Goal: Find specific page/section: Find specific page/section

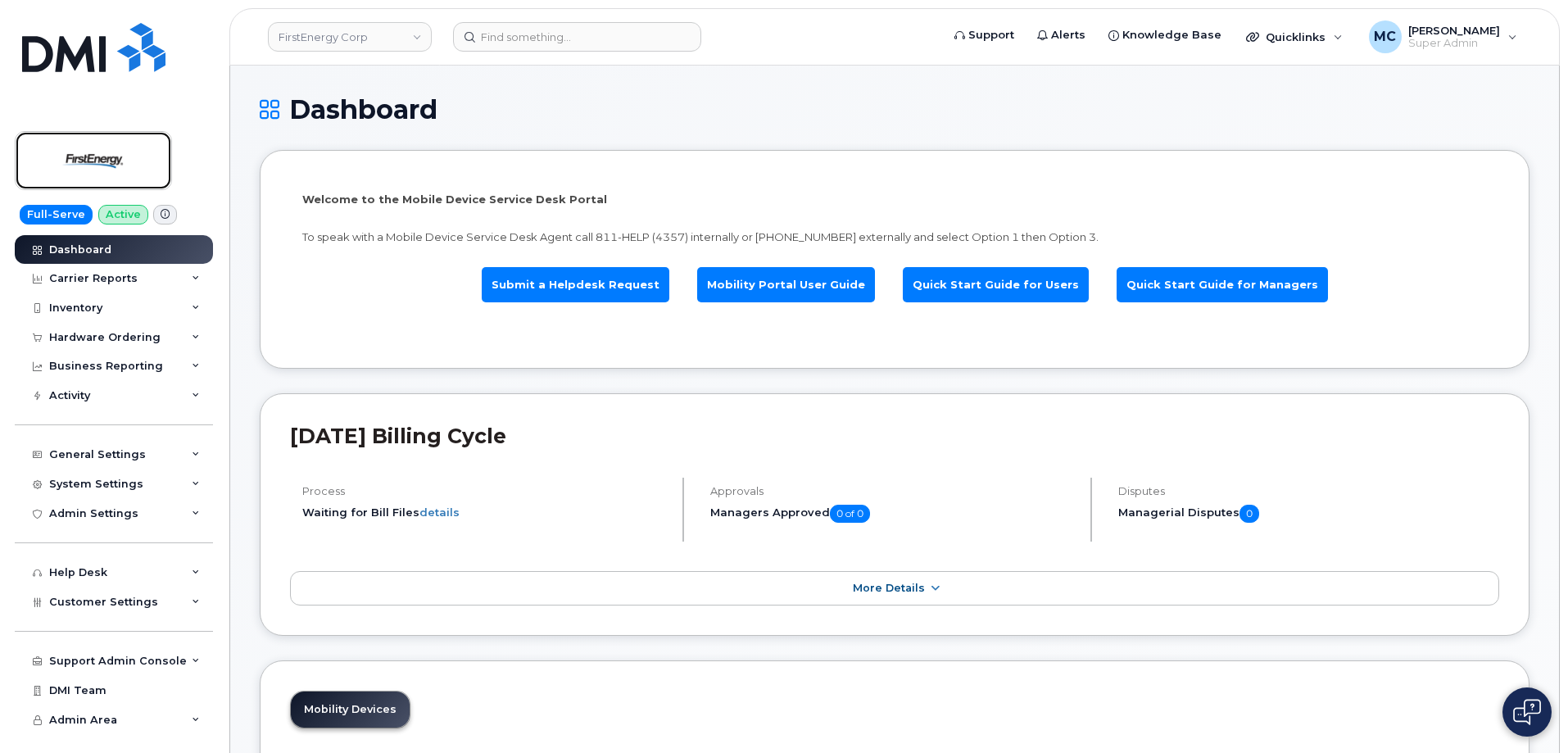
click at [76, 148] on img at bounding box center [93, 161] width 126 height 48
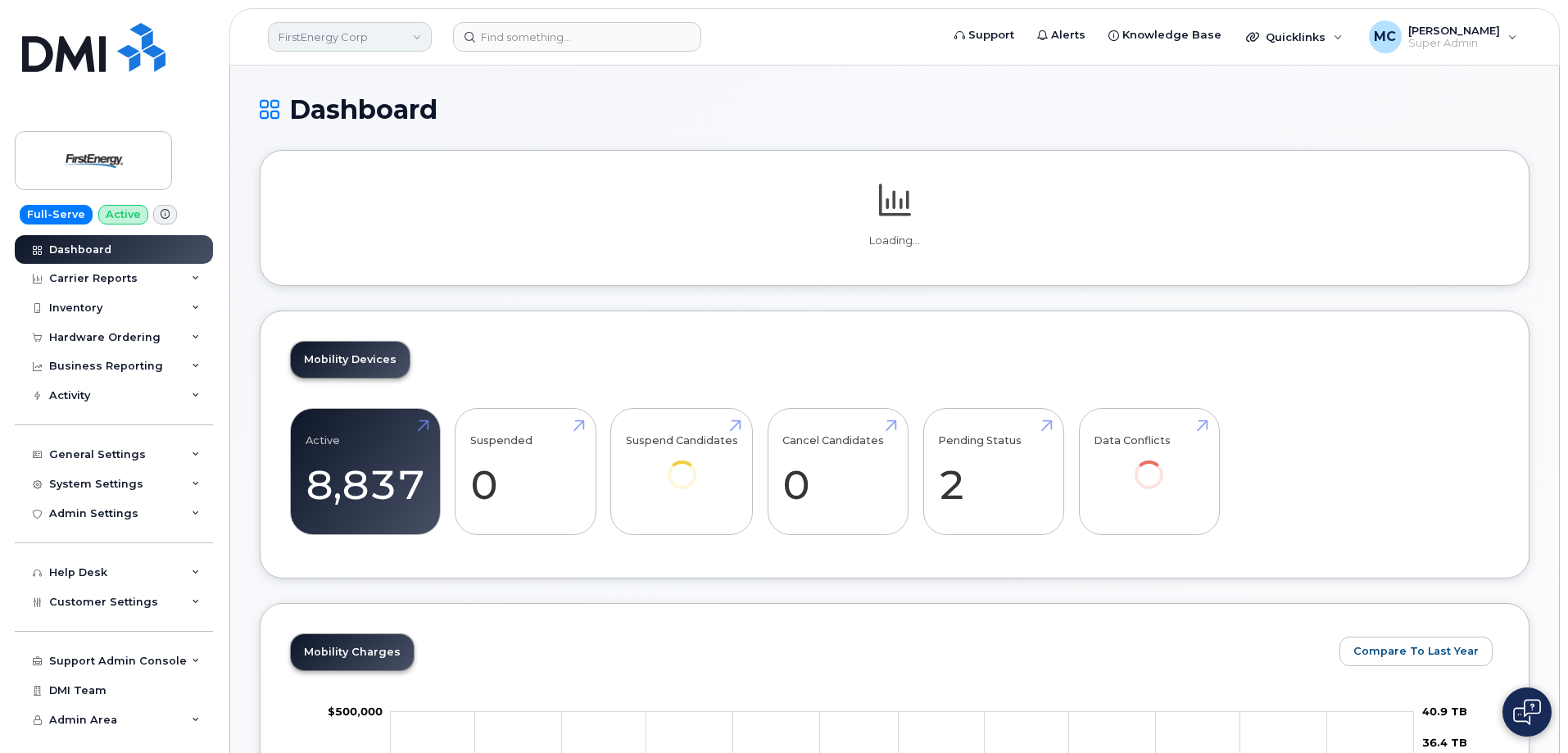
click at [418, 39] on link "FirstEnergy Corp" at bounding box center [349, 37] width 164 height 30
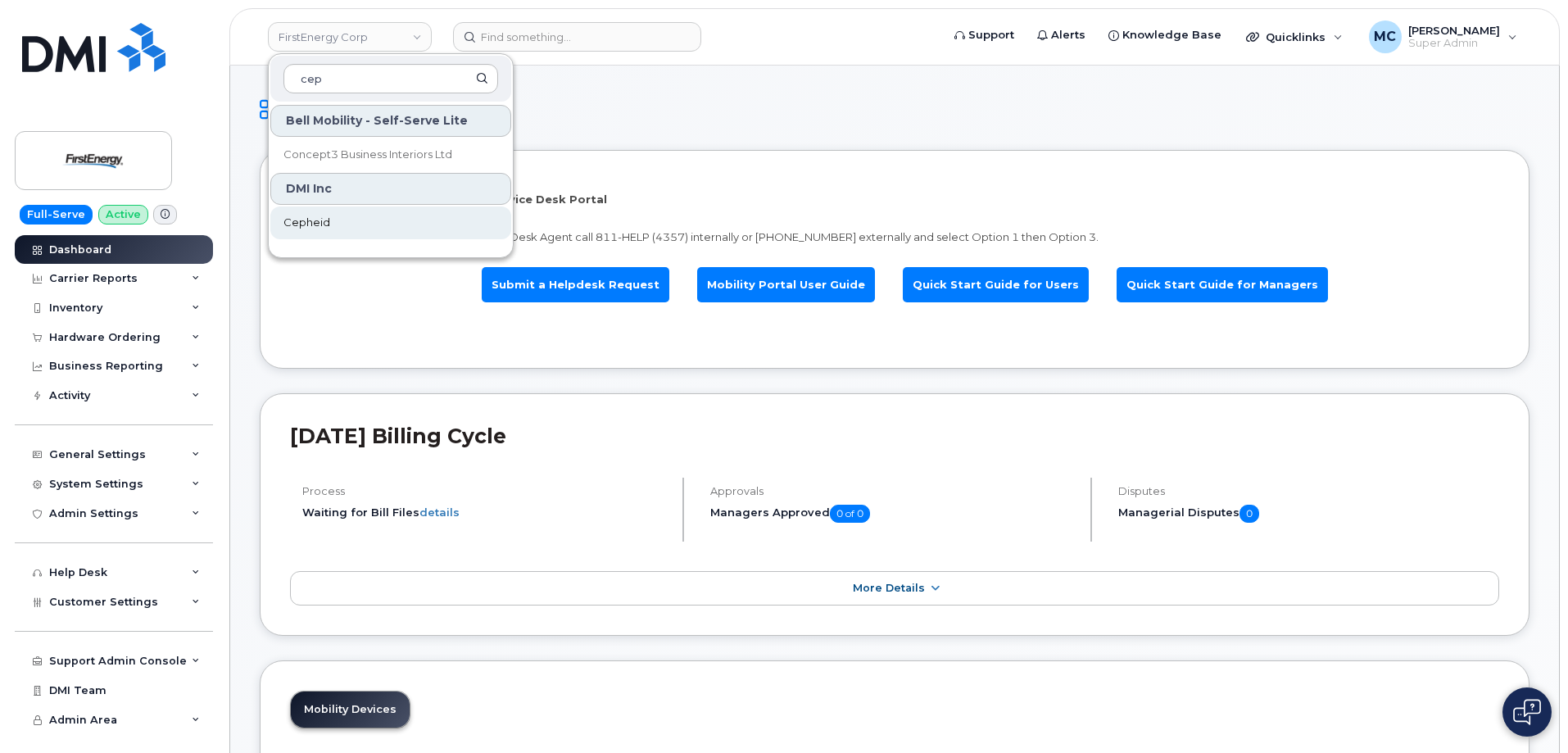
type input "cep"
click at [389, 224] on link "Cepheid" at bounding box center [390, 222] width 241 height 33
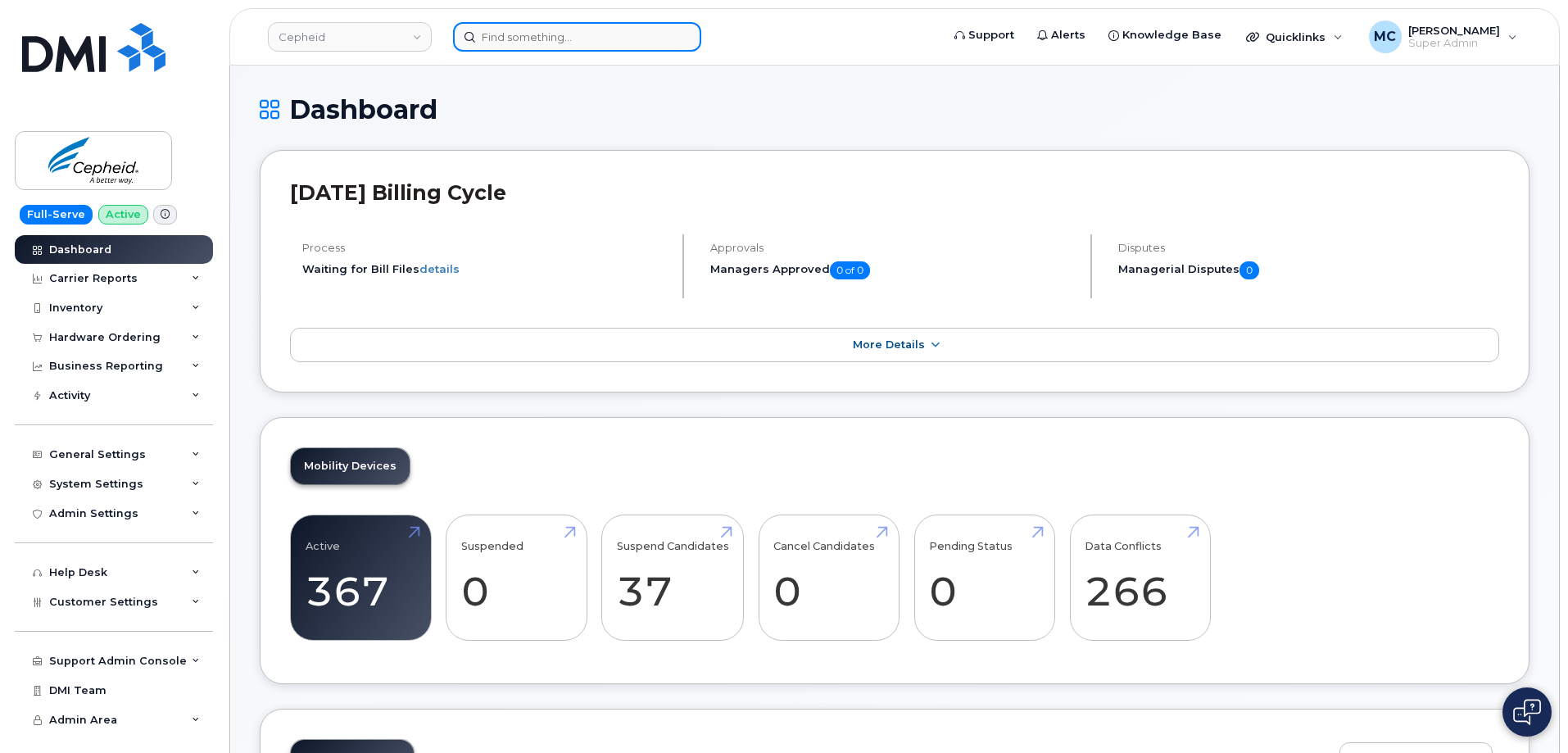
click at [600, 42] on input at bounding box center [577, 37] width 248 height 30
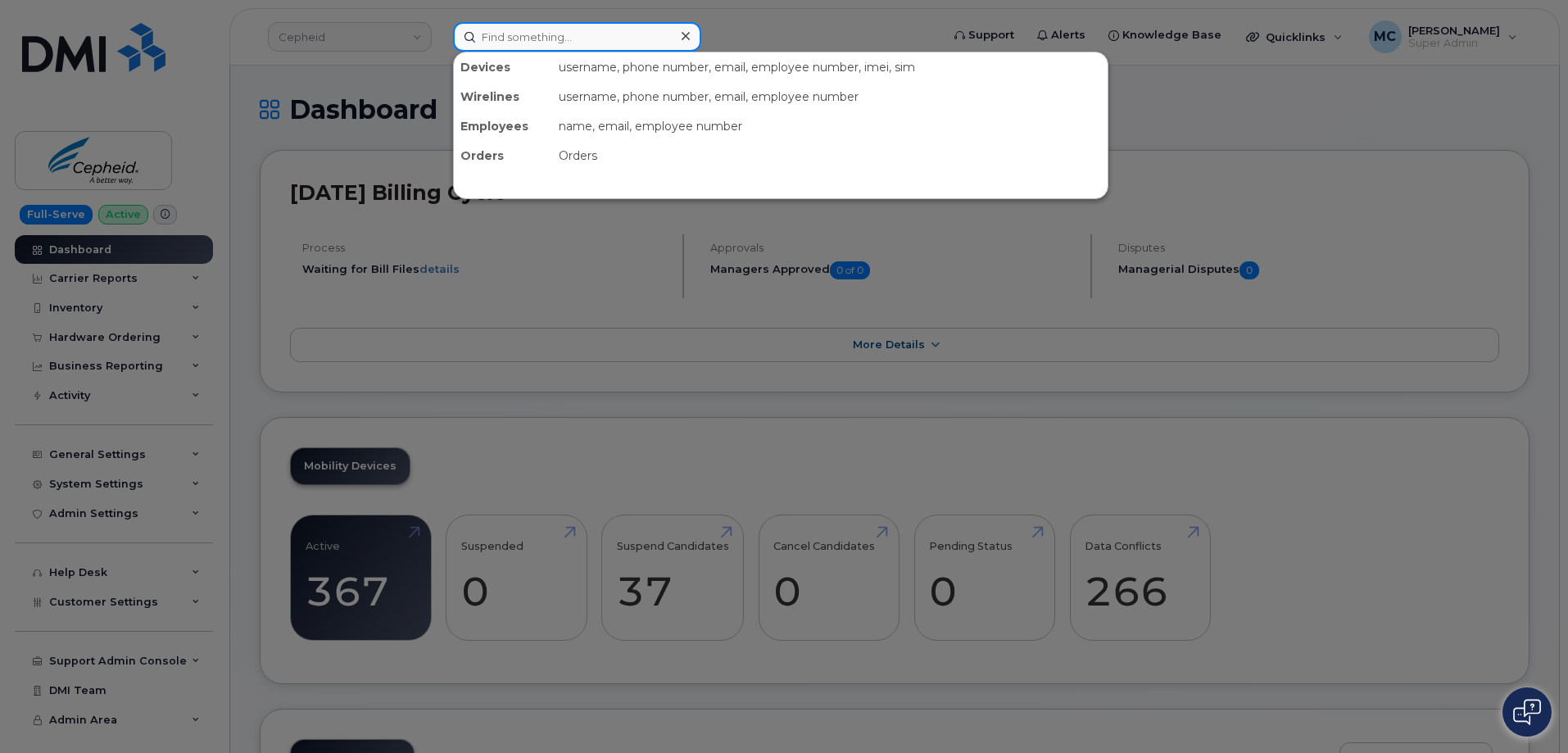
paste input "34 617 592 947"
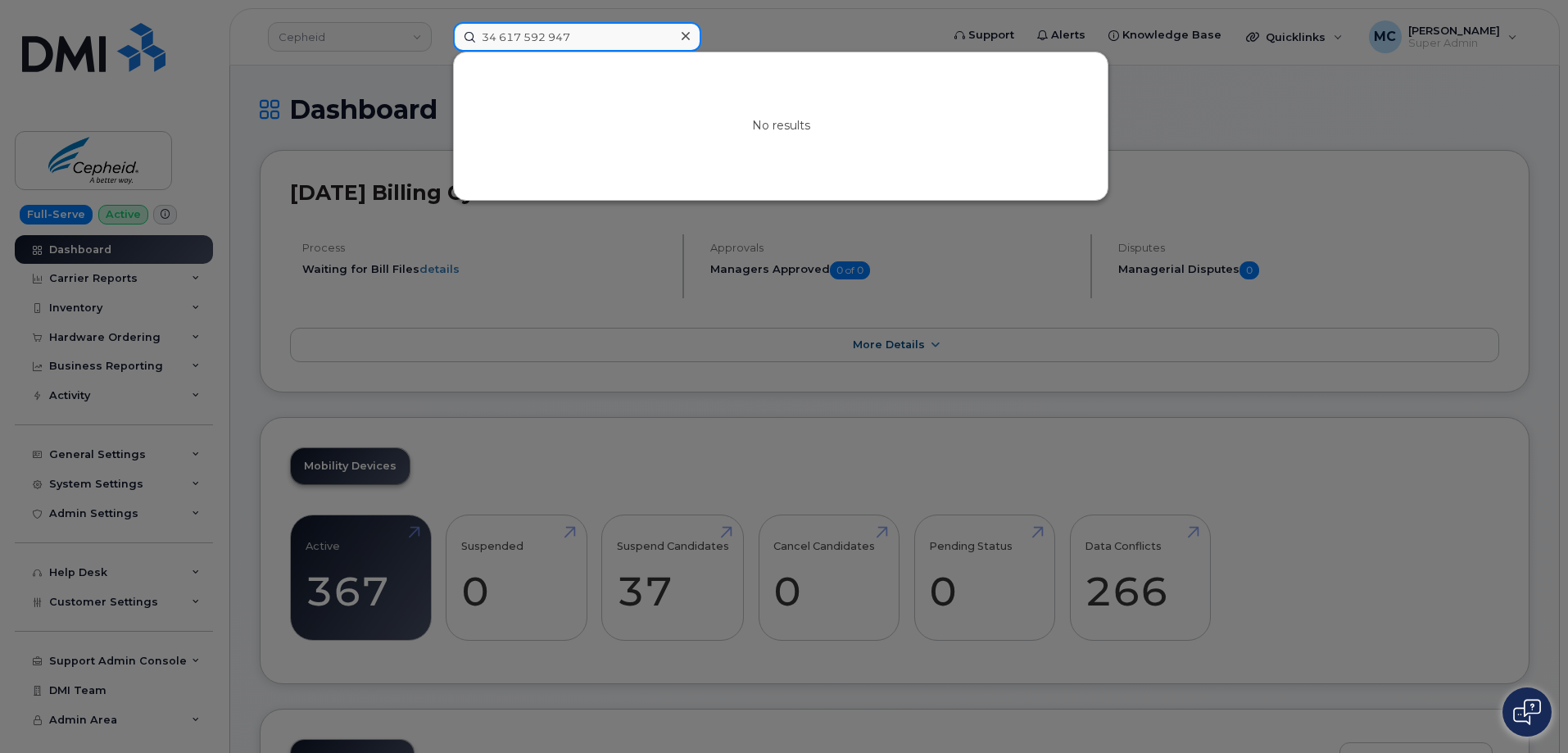
drag, startPoint x: 499, startPoint y: 38, endPoint x: 464, endPoint y: 37, distance: 35.0
click at [464, 37] on input "34 617 592 947" at bounding box center [577, 37] width 248 height 30
type input "617 592 947"
click at [685, 36] on icon at bounding box center [686, 36] width 8 height 8
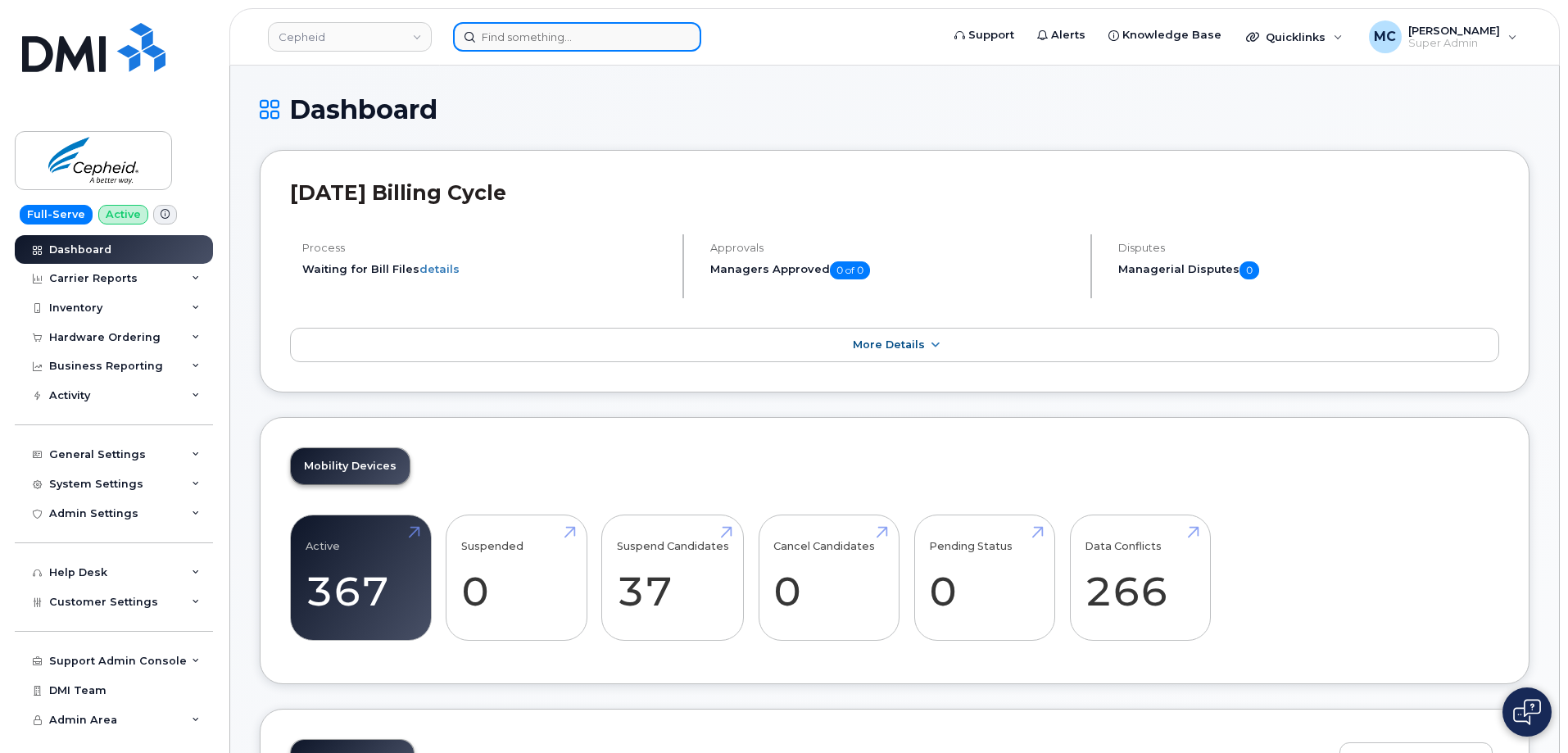
click at [645, 36] on input at bounding box center [577, 37] width 248 height 30
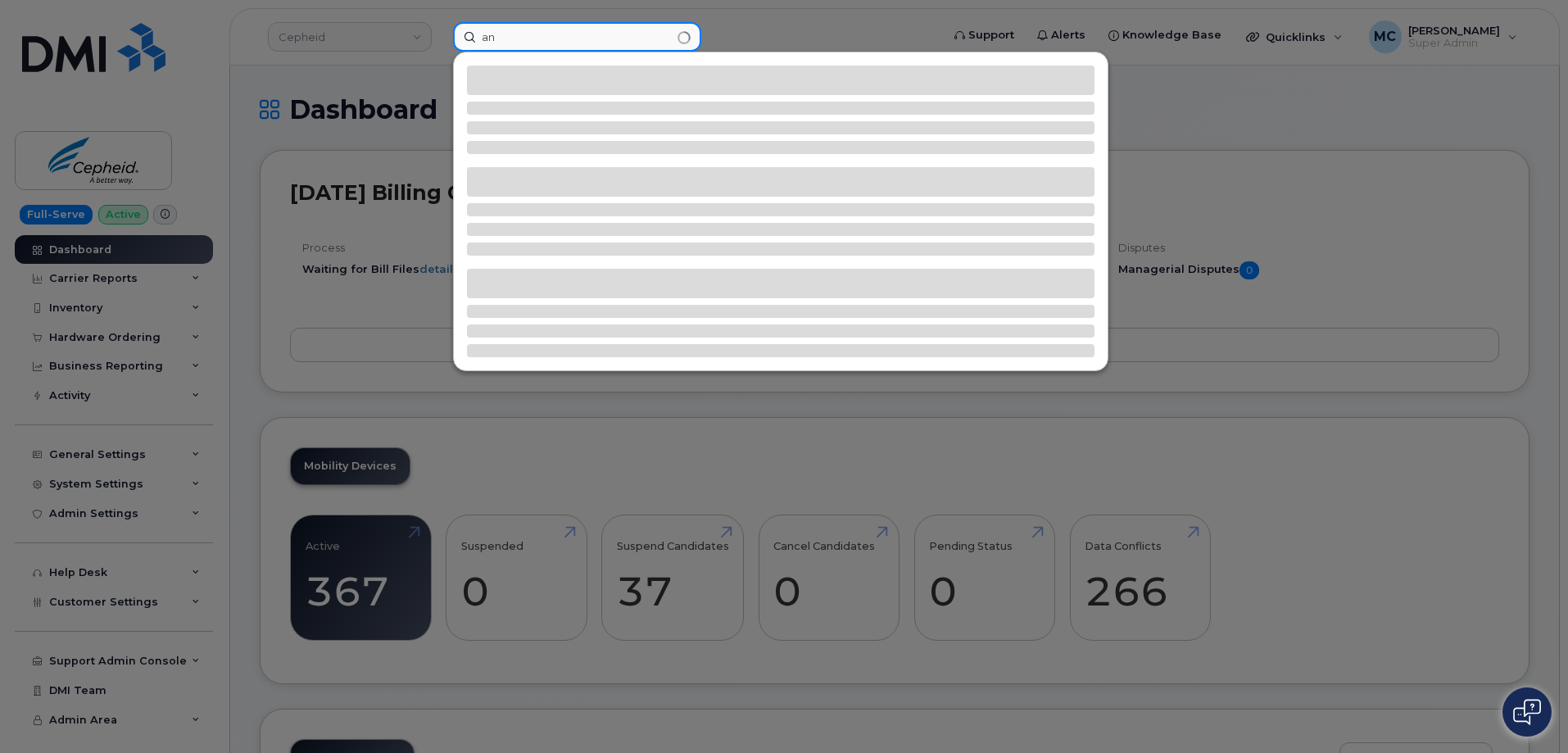
type input "a"
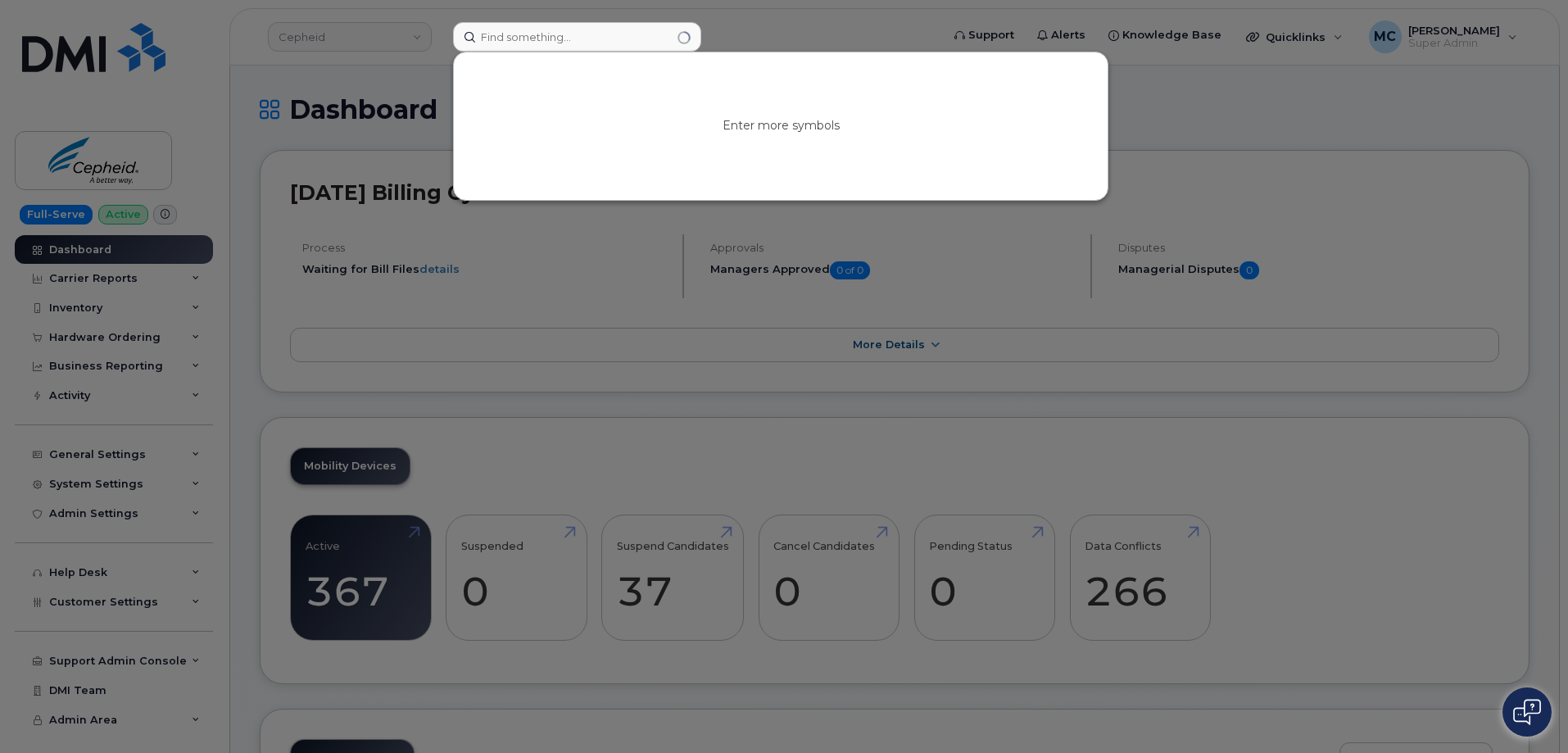
click at [772, 38] on div at bounding box center [784, 376] width 1568 height 753
